Goal: Information Seeking & Learning: Find specific fact

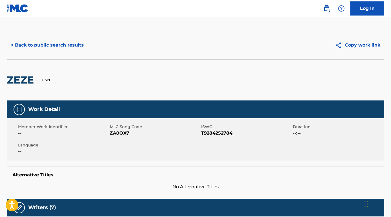
click at [74, 45] on button "< Back to public search results" at bounding box center [47, 45] width 81 height 14
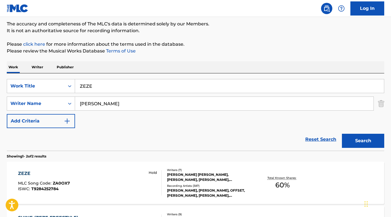
click at [130, 82] on input "ZEZE" at bounding box center [229, 86] width 309 height 14
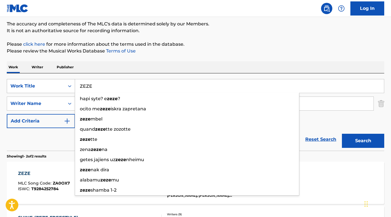
drag, startPoint x: 125, startPoint y: 87, endPoint x: 70, endPoint y: 83, distance: 55.3
click at [70, 83] on div "SearchWithCriteria8e3ae734-4edd-4882-b97f-d157e71494fb Work Title ZEZE hapi syt…" at bounding box center [195, 86] width 377 height 14
paste input "Blow Me (You Hardly Even Know Me)"
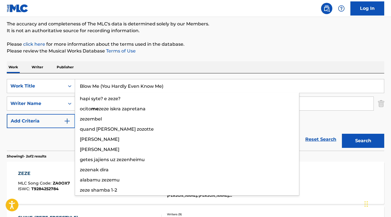
type input "Blow Me (You Hardly Even Know Me)"
click at [102, 63] on div "Work Writer Publisher" at bounding box center [195, 67] width 377 height 12
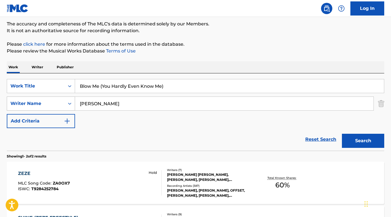
drag, startPoint x: 118, startPoint y: 100, endPoint x: 51, endPoint y: 97, distance: 66.9
click at [51, 97] on div "SearchWithCriteriab9a4668a-ae52-4ec3-b057-b6a410499b93 Writer Name [PERSON_NAME]" at bounding box center [195, 103] width 377 height 14
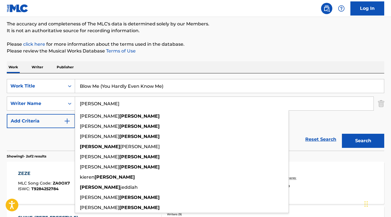
click at [108, 103] on input "[PERSON_NAME]" at bounding box center [224, 104] width 298 height 14
click at [112, 91] on input "Blow Me (You Hardly Even Know Me)" at bounding box center [229, 86] width 309 height 14
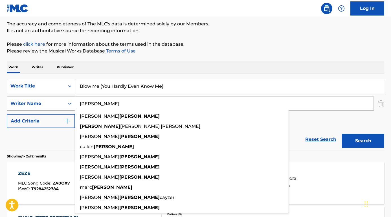
drag, startPoint x: 110, startPoint y: 102, endPoint x: 66, endPoint y: 101, distance: 44.5
click at [66, 101] on div "SearchWithCriteriab9a4668a-ae52-4ec3-b057-b6a410499b93 Writer Name [PERSON_NAME…" at bounding box center [195, 103] width 377 height 14
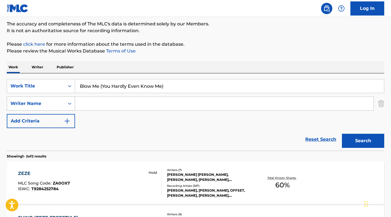
click at [363, 141] on button "Search" at bounding box center [363, 141] width 42 height 14
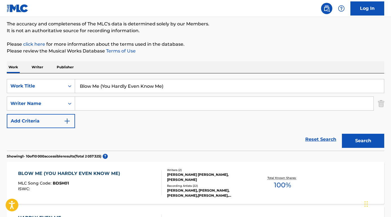
scroll to position [46, 0]
click at [69, 174] on div "BLOW ME (YOU HARDLY EVEN KNOW ME)" at bounding box center [70, 173] width 105 height 7
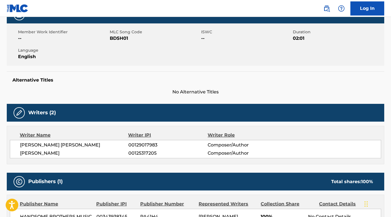
scroll to position [59, 0]
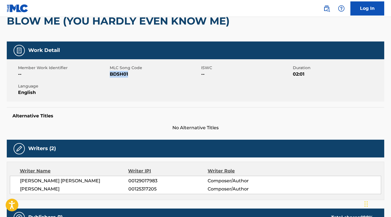
drag, startPoint x: 136, startPoint y: 90, endPoint x: 110, endPoint y: 87, distance: 25.8
click at [110, 77] on span "BD5H01" at bounding box center [155, 74] width 90 height 7
copy span "BD5H01"
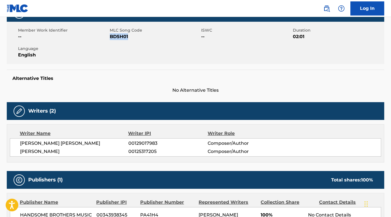
scroll to position [114, 0]
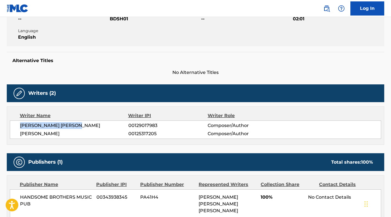
drag, startPoint x: 85, startPoint y: 140, endPoint x: 9, endPoint y: 140, distance: 76.1
click at [9, 140] on div "Writer Name Writer IPI Writer Role [PERSON_NAME] [PERSON_NAME] 00129017983 Comp…" at bounding box center [195, 125] width 377 height 38
copy span "[PERSON_NAME] [PERSON_NAME]"
drag, startPoint x: 80, startPoint y: 146, endPoint x: 18, endPoint y: 146, distance: 61.7
click at [18, 139] on div "[PERSON_NAME] [PERSON_NAME] 00129017983 Composer/Author [PERSON_NAME] 001253172…" at bounding box center [195, 129] width 371 height 18
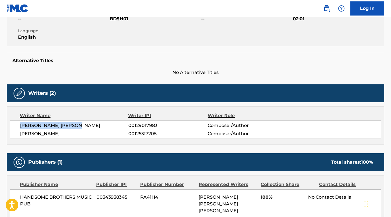
copy span "[PERSON_NAME]"
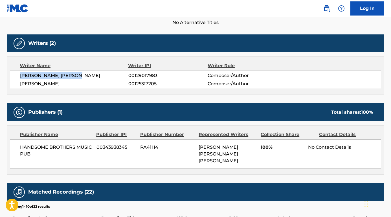
scroll to position [177, 0]
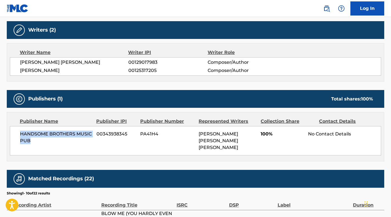
drag, startPoint x: 38, startPoint y: 154, endPoint x: 17, endPoint y: 148, distance: 22.2
click at [17, 147] on div "HANDSOME BROTHERS MUSIC PUB 00343938345 PA41H4 [PERSON_NAME] [PERSON_NAME] [PER…" at bounding box center [195, 140] width 371 height 29
copy span "HANDSOME BROTHERS MUSIC PUB"
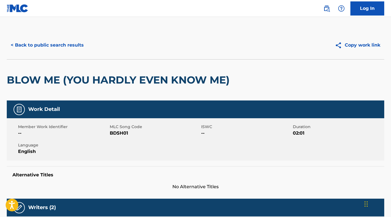
scroll to position [0, 0]
click at [65, 43] on button "< Back to public search results" at bounding box center [47, 45] width 81 height 14
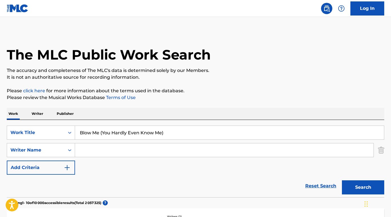
scroll to position [46, 0]
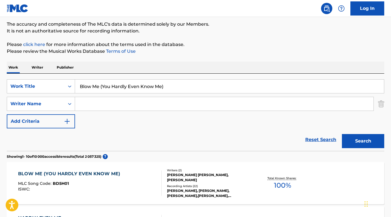
click at [103, 100] on input "Search Form" at bounding box center [224, 104] width 298 height 14
paste input "[PERSON_NAME] del [PERSON_NAME]"
type input "[PERSON_NAME] del [PERSON_NAME]"
drag, startPoint x: 167, startPoint y: 89, endPoint x: 51, endPoint y: 81, distance: 116.6
click at [51, 81] on div "SearchWithCriteria8e3ae734-4edd-4882-b97f-d157e71494fb Work Title Blow Me (You …" at bounding box center [195, 86] width 377 height 14
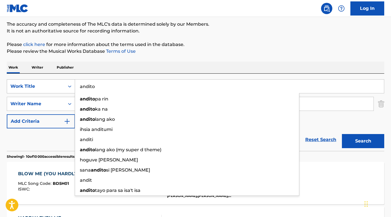
click at [363, 141] on button "Search" at bounding box center [363, 141] width 42 height 14
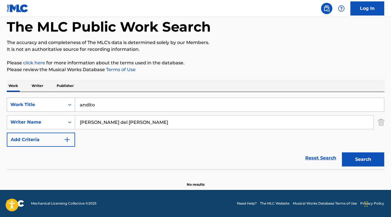
scroll to position [28, 0]
click at [80, 101] on input "andito" at bounding box center [229, 105] width 309 height 14
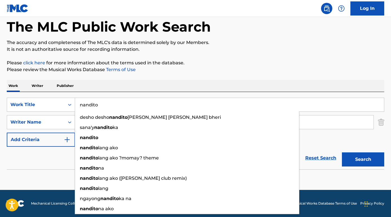
click at [107, 104] on input "nandito" at bounding box center [229, 105] width 309 height 14
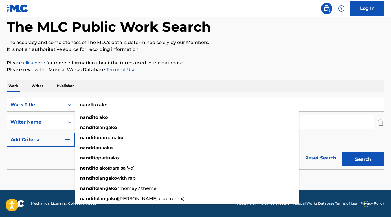
type input "nandito ako"
click at [363, 159] on button "Search" at bounding box center [363, 159] width 42 height 14
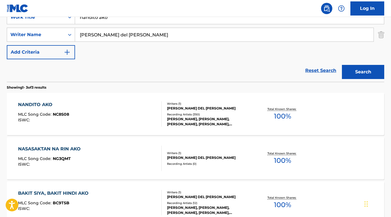
scroll to position [122, 0]
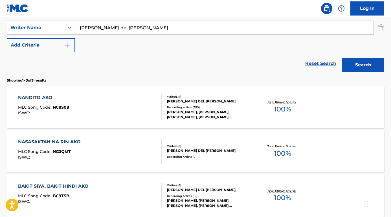
click at [49, 98] on div "NANDITO AKO" at bounding box center [43, 97] width 51 height 7
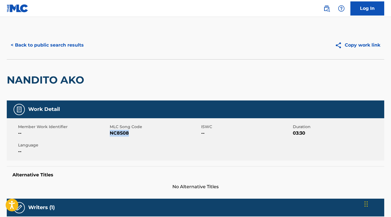
drag, startPoint x: 129, startPoint y: 134, endPoint x: 110, endPoint y: 134, distance: 19.2
click at [110, 134] on span "NC8S08" at bounding box center [155, 133] width 90 height 7
copy span "NC8S08"
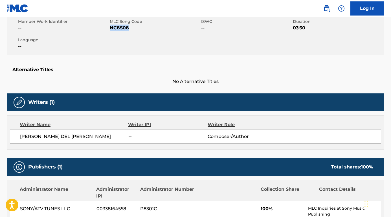
scroll to position [112, 0]
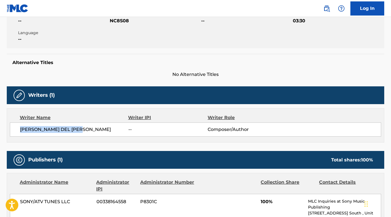
drag, startPoint x: 89, startPoint y: 131, endPoint x: 1, endPoint y: 130, distance: 88.2
click at [1, 130] on div "< Back to public search results Copy work link NANDITO AKO Work Detail Member W…" at bounding box center [195, 210] width 391 height 583
copy span "[PERSON_NAME] DEL [PERSON_NAME]"
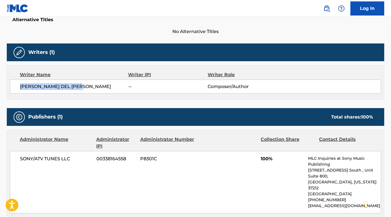
scroll to position [223, 0]
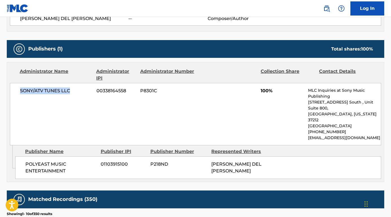
drag, startPoint x: 78, startPoint y: 92, endPoint x: 14, endPoint y: 92, distance: 63.7
click at [14, 92] on div "SONY/ATV TUNES LLC 00338164558 P8301C 100% MLC Inquiries at Sony Music Publishi…" at bounding box center [195, 114] width 371 height 62
copy span "SONY/ATV TUNES LLC"
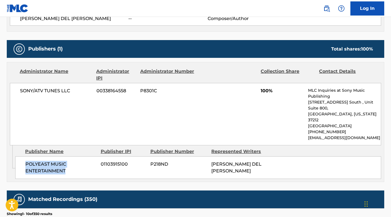
drag, startPoint x: 68, startPoint y: 164, endPoint x: 21, endPoint y: 156, distance: 48.3
click at [21, 156] on div "POLYEAST MUSIC ENTERTAINMENT 01103915100 P218ND [PERSON_NAME] DEL [PERSON_NAME]" at bounding box center [197, 167] width 365 height 23
copy span "POLYEAST MUSIC ENTERTAINMENT"
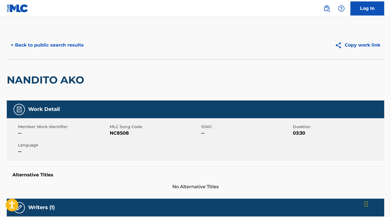
click at [78, 50] on button "< Back to public search results" at bounding box center [47, 45] width 81 height 14
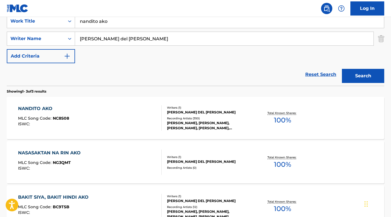
scroll to position [103, 0]
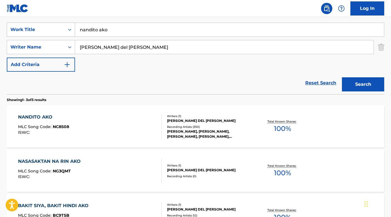
drag, startPoint x: 136, startPoint y: 33, endPoint x: 62, endPoint y: 27, distance: 73.8
click at [62, 27] on div "SearchWithCriteria8e3ae734-4edd-4882-b97f-d157e71494fb Work Title nandito ako" at bounding box center [195, 30] width 377 height 14
paste input "I Just Threw Out the Love of My Dreams"
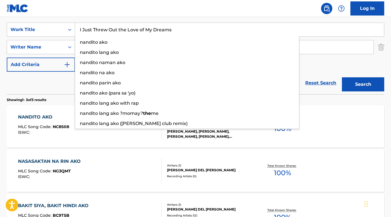
type input "I Just Threw Out the Love of My Dreams"
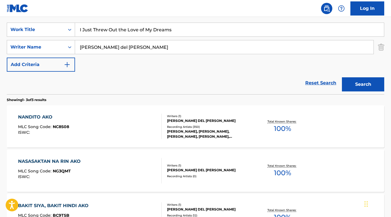
click at [88, 17] on div "SearchWithCriteria8e3ae734-4edd-4882-b97f-d157e71494fb Work Title I Just Threw …" at bounding box center [195, 55] width 377 height 77
drag, startPoint x: 134, startPoint y: 47, endPoint x: 19, endPoint y: 32, distance: 115.4
click at [19, 32] on div "SearchWithCriteria8e3ae734-4edd-4882-b97f-d157e71494fb Work Title I Just Threw …" at bounding box center [195, 47] width 377 height 49
click at [363, 84] on button "Search" at bounding box center [363, 84] width 42 height 14
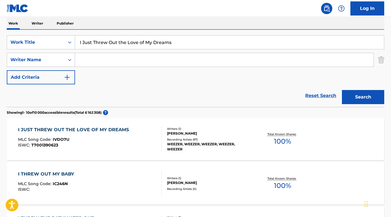
scroll to position [97, 0]
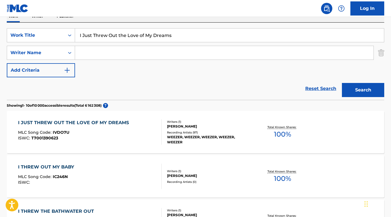
click at [41, 126] on div "I JUST THREW OUT THE LOVE OF MY DREAMS MLC Song Code : IVDO7U ISWC : T7001390623" at bounding box center [75, 131] width 114 height 25
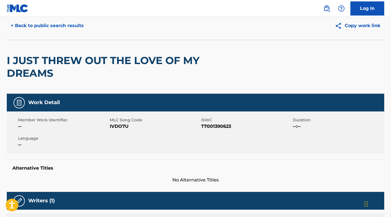
scroll to position [87, 0]
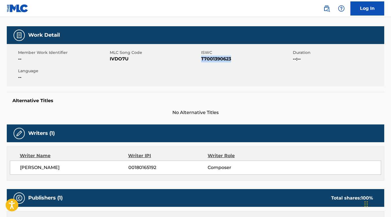
drag, startPoint x: 232, startPoint y: 60, endPoint x: 201, endPoint y: 59, distance: 31.0
click at [201, 59] on span "T7001390623" at bounding box center [246, 59] width 90 height 7
copy span "T7001390623"
drag, startPoint x: 129, startPoint y: 57, endPoint x: 109, endPoint y: 57, distance: 20.0
click at [110, 57] on span "IVDO7U" at bounding box center [155, 59] width 90 height 7
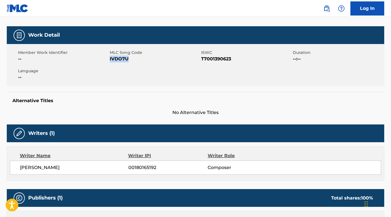
copy span "IVDO7U"
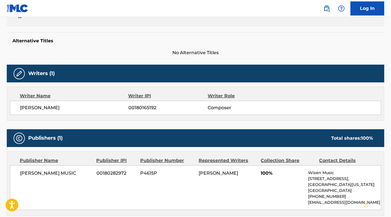
scroll to position [159, 0]
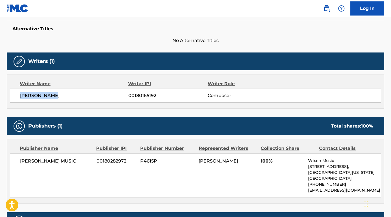
drag, startPoint x: 66, startPoint y: 100, endPoint x: 16, endPoint y: 94, distance: 51.0
click at [16, 94] on div "[PERSON_NAME] 00180165192 Composer" at bounding box center [195, 95] width 371 height 14
drag, startPoint x: 19, startPoint y: 160, endPoint x: 68, endPoint y: 163, distance: 49.7
click at [68, 163] on div "[PERSON_NAME] MUSIC 00180282972 P4615P [PERSON_NAME] 100% Wixen Music [STREET_A…" at bounding box center [195, 175] width 371 height 45
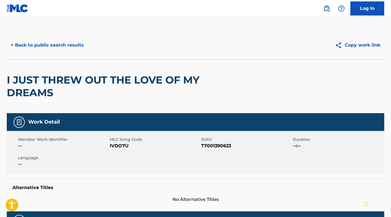
click at [55, 43] on button "< Back to public search results" at bounding box center [47, 45] width 81 height 14
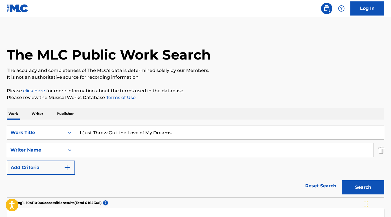
scroll to position [97, 0]
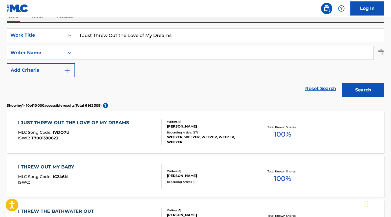
click at [106, 53] on input "Search Form" at bounding box center [224, 53] width 298 height 14
paste input "Redentor [PERSON_NAME]"
type input "Redentor [PERSON_NAME]"
drag, startPoint x: 181, startPoint y: 39, endPoint x: 68, endPoint y: 28, distance: 113.6
click at [68, 28] on div "SearchWithCriteria8e3ae734-4edd-4882-b97f-d157e71494fb Work Title I Just Threw …" at bounding box center [195, 35] width 377 height 14
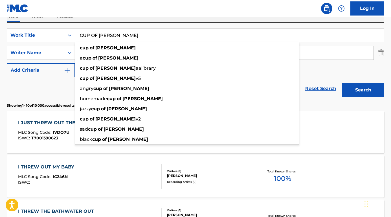
type input "CUP OF [PERSON_NAME]"
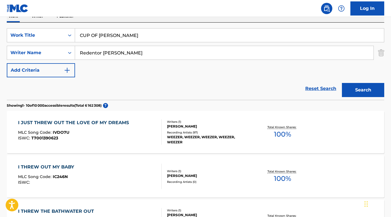
click at [53, 89] on div "Reset Search Search" at bounding box center [195, 88] width 377 height 23
click at [355, 91] on button "Search" at bounding box center [363, 90] width 42 height 14
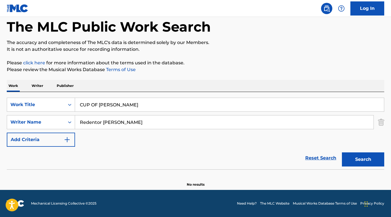
scroll to position [28, 0]
drag, startPoint x: 130, startPoint y: 123, endPoint x: 77, endPoint y: 118, distance: 52.6
click at [77, 118] on input "Redentor [PERSON_NAME]" at bounding box center [224, 122] width 298 height 14
type input "Ridao"
click at [363, 159] on button "Search" at bounding box center [363, 159] width 42 height 14
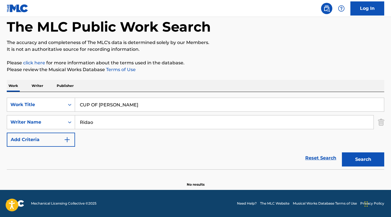
click at [63, 152] on div "Reset Search Search" at bounding box center [195, 158] width 377 height 23
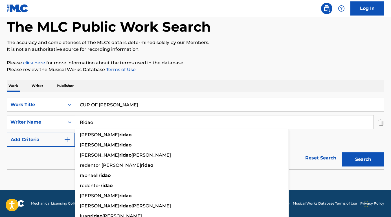
drag, startPoint x: 100, startPoint y: 124, endPoint x: 59, endPoint y: 120, distance: 41.3
click at [59, 120] on div "SearchWithCriteriab9a4668a-ae52-4ec3-b057-b6a410499b93 Writer Name [PERSON_NAME…" at bounding box center [195, 122] width 377 height 14
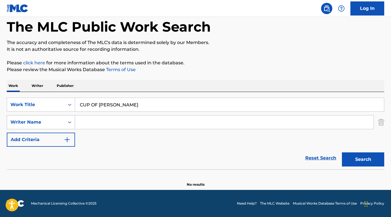
click at [363, 159] on button "Search" at bounding box center [363, 159] width 42 height 14
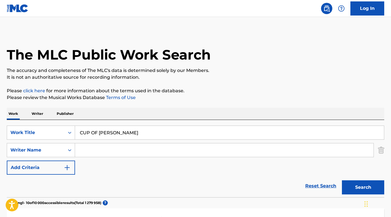
scroll to position [0, 0]
paste input "Ridao"
type input "Ridao"
click at [363, 187] on button "Search" at bounding box center [363, 187] width 42 height 14
click at [175, 108] on div "Work Writer Publisher" at bounding box center [195, 114] width 377 height 12
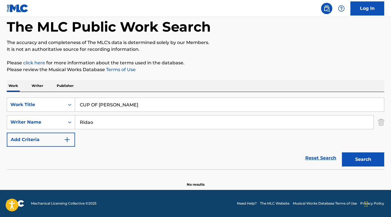
scroll to position [28, 0]
drag, startPoint x: 111, startPoint y: 103, endPoint x: 67, endPoint y: 103, distance: 44.0
click at [67, 103] on div "SearchWithCriteria8e3ae734-4edd-4882-b97f-d157e71494fb Work Title CUP OF [PERSO…" at bounding box center [195, 104] width 377 height 14
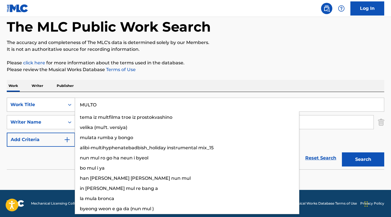
type input "MULTO"
click at [363, 159] on button "Search" at bounding box center [363, 159] width 42 height 14
